Goal: Task Accomplishment & Management: Manage account settings

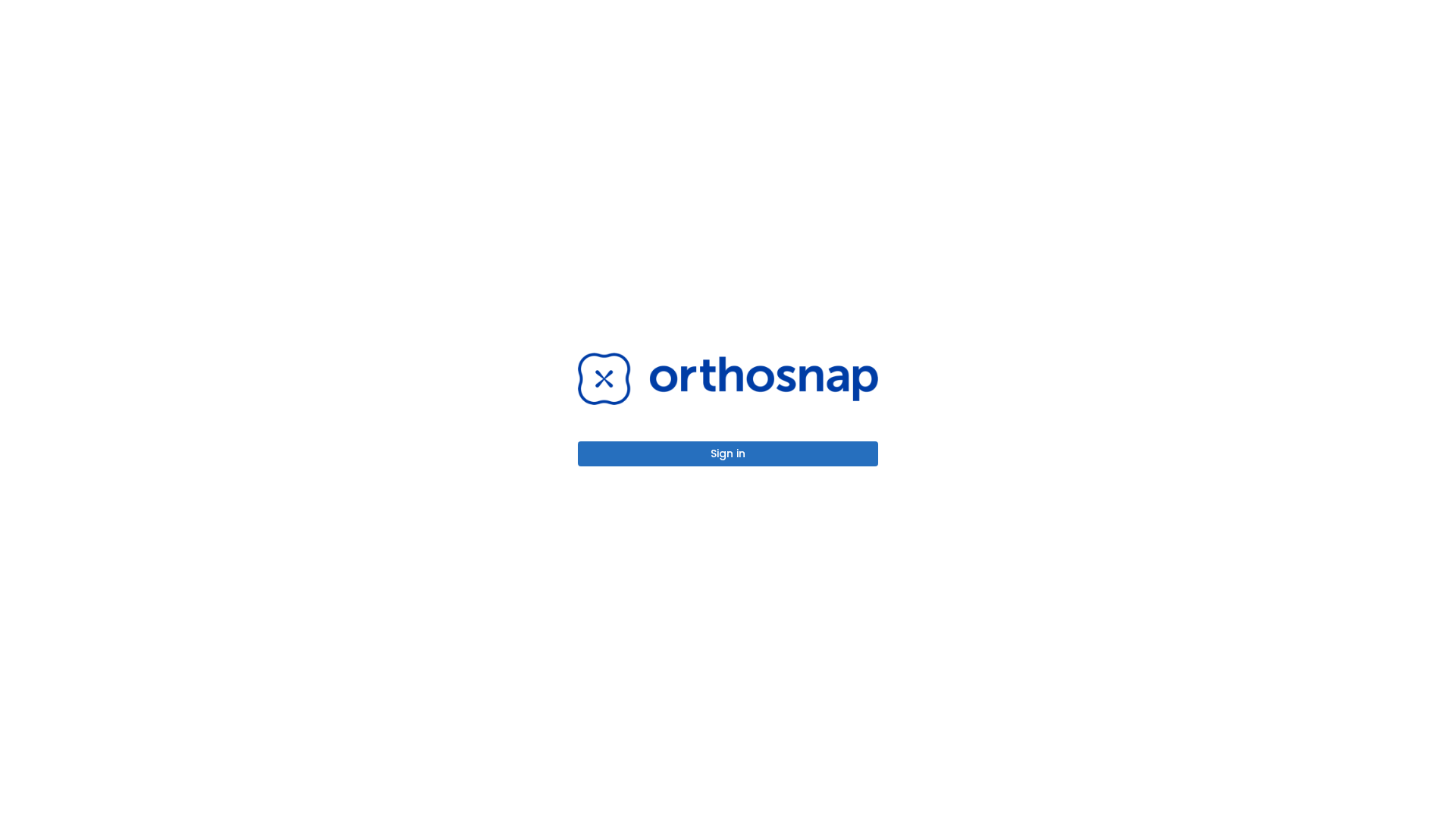
click at [728, 454] on button "Sign in" at bounding box center [728, 454] width 301 height 25
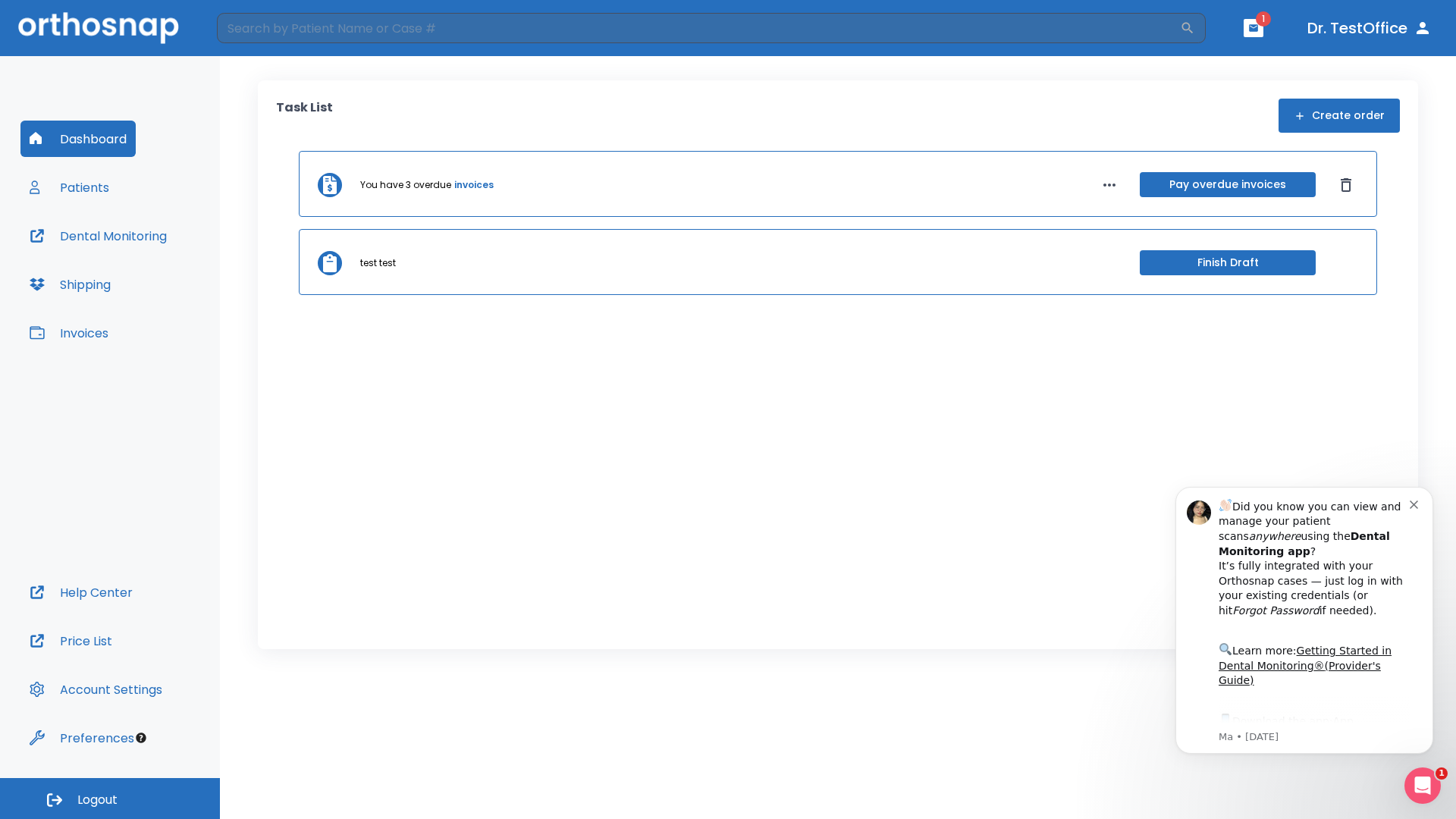
click at [110, 799] on span "Logout" at bounding box center [98, 801] width 41 height 17
